Goal: Task Accomplishment & Management: Manage account settings

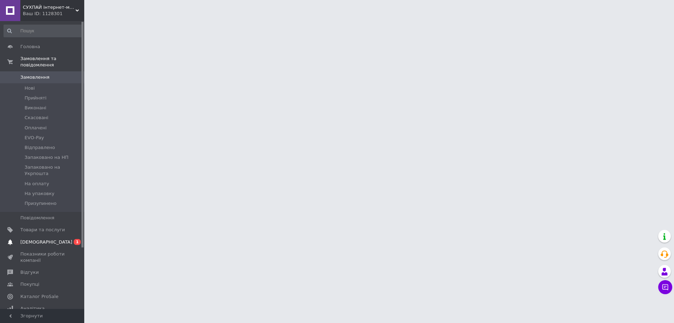
click at [34, 239] on span "[DEMOGRAPHIC_DATA]" at bounding box center [46, 242] width 52 height 6
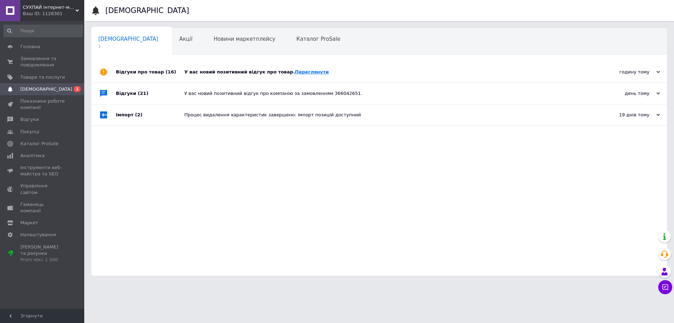
click at [302, 71] on link "Переглянути" at bounding box center [312, 71] width 34 height 5
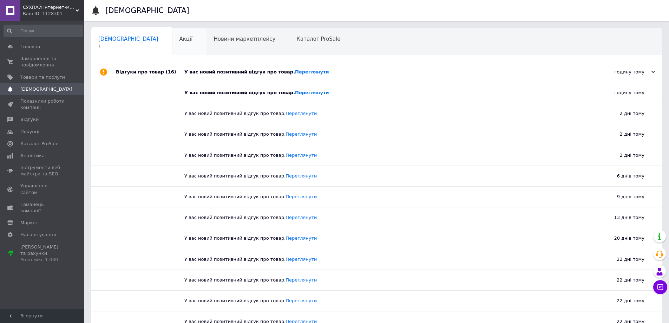
click at [179, 37] on span "Акції" at bounding box center [185, 39] width 13 height 6
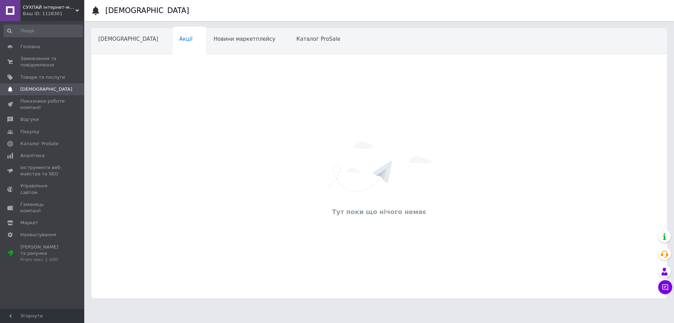
click at [118, 39] on span "[DEMOGRAPHIC_DATA]" at bounding box center [128, 39] width 60 height 6
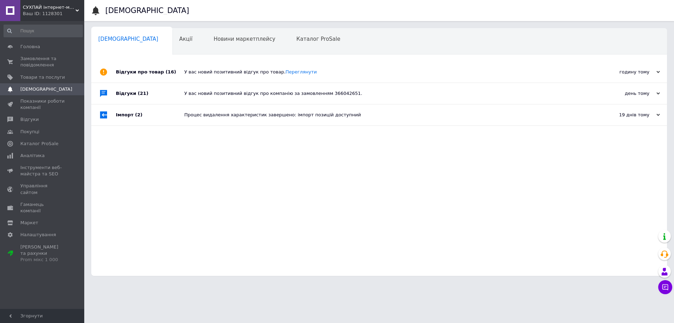
click at [200, 74] on div "У вас новий позитивний відгук про товар. [GEOGRAPHIC_DATA]" at bounding box center [387, 72] width 406 height 6
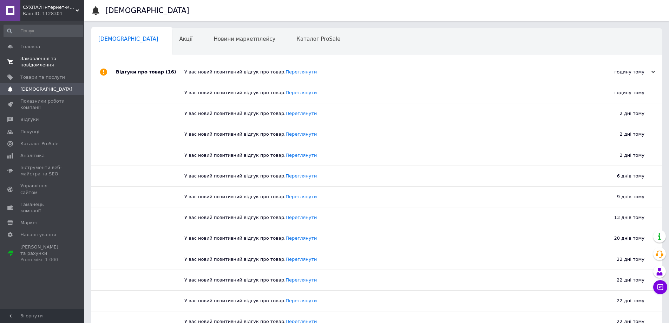
click at [33, 61] on span "Замовлення та повідомлення" at bounding box center [42, 61] width 45 height 13
